Goal: Find specific page/section: Find specific page/section

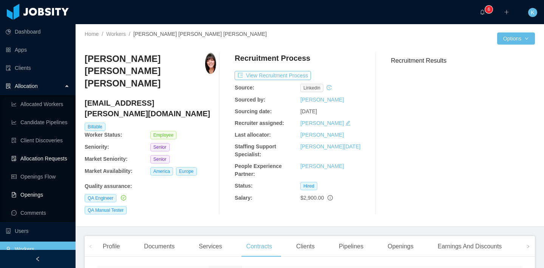
scroll to position [101, 0]
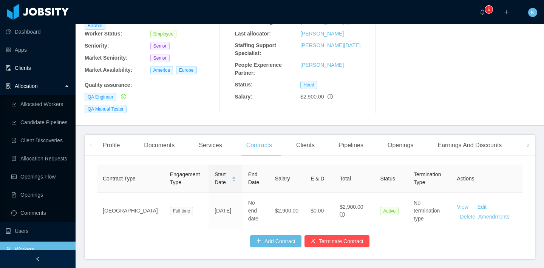
click at [36, 68] on link "Clients" at bounding box center [38, 67] width 64 height 15
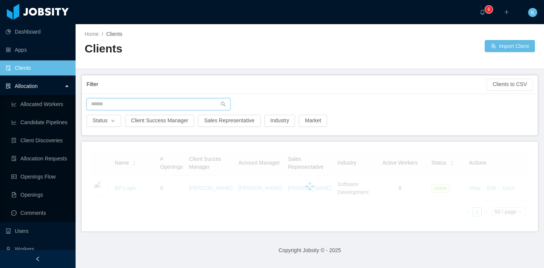
click at [156, 101] on input "text" at bounding box center [158, 104] width 144 height 12
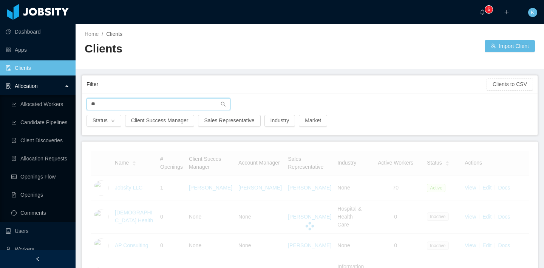
type input "*"
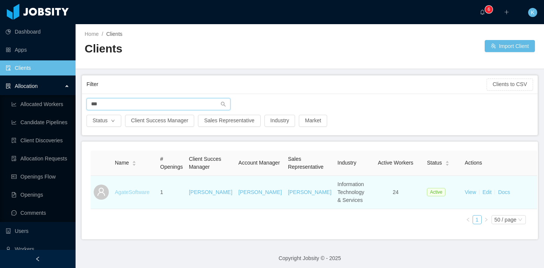
type input "***"
click at [140, 195] on link "AgateSoftware" at bounding box center [132, 192] width 35 height 6
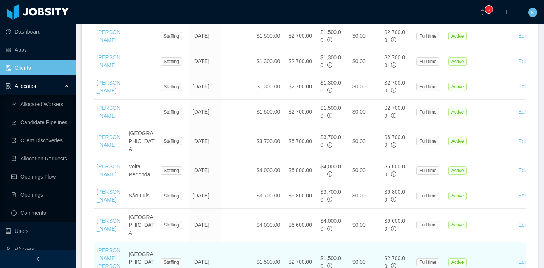
scroll to position [710, 0]
